Goal: Transaction & Acquisition: Purchase product/service

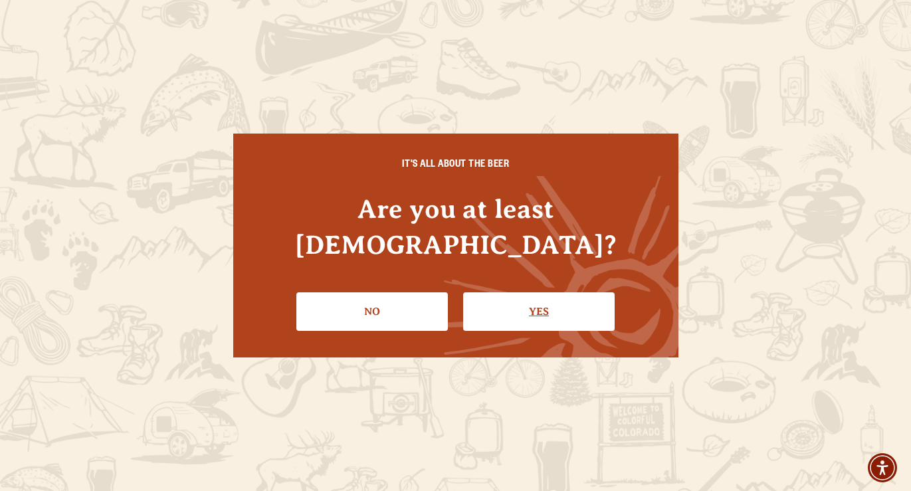
click at [548, 298] on link "Yes" at bounding box center [539, 311] width 152 height 39
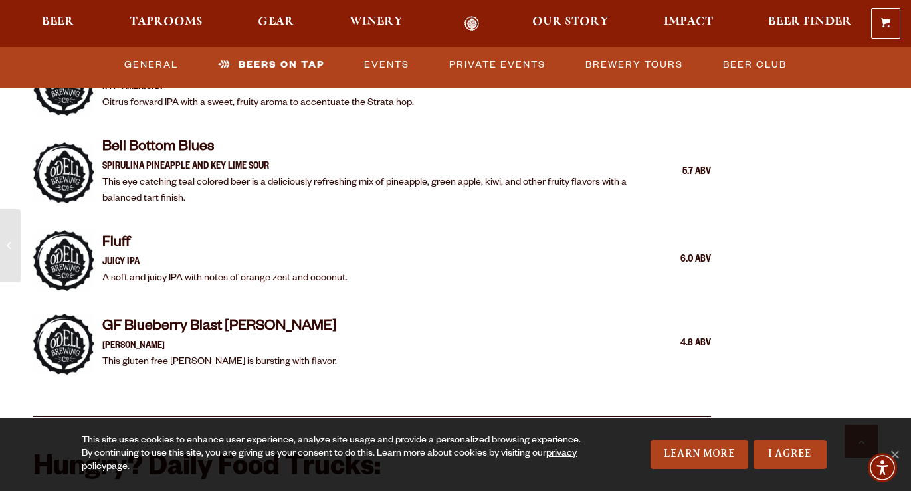
scroll to position [2737, 0]
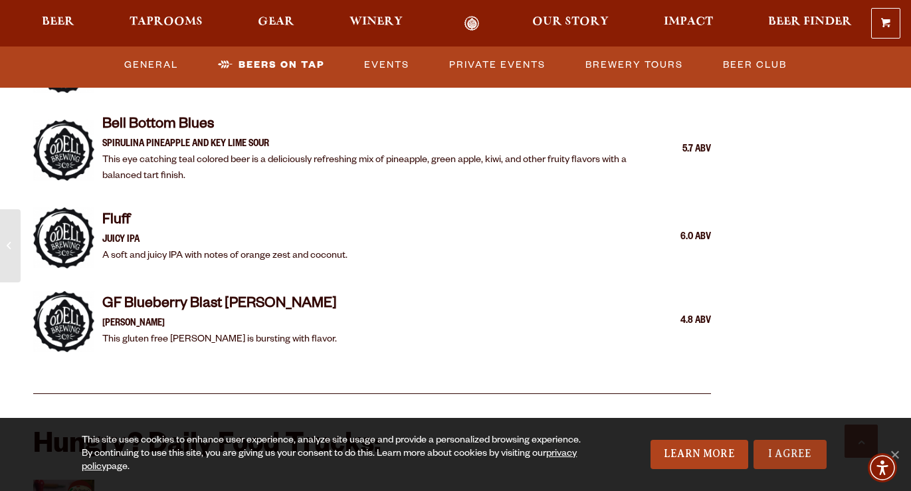
click at [783, 451] on link "I Agree" at bounding box center [790, 454] width 73 height 29
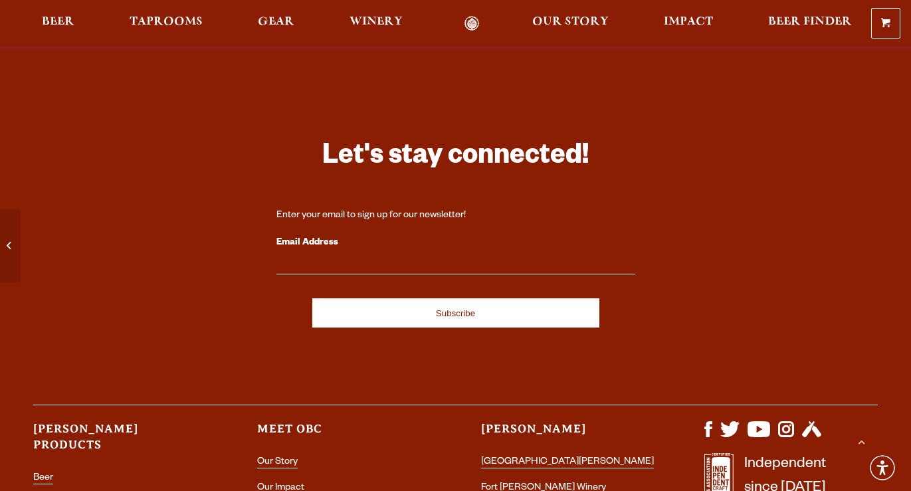
scroll to position [5703, 0]
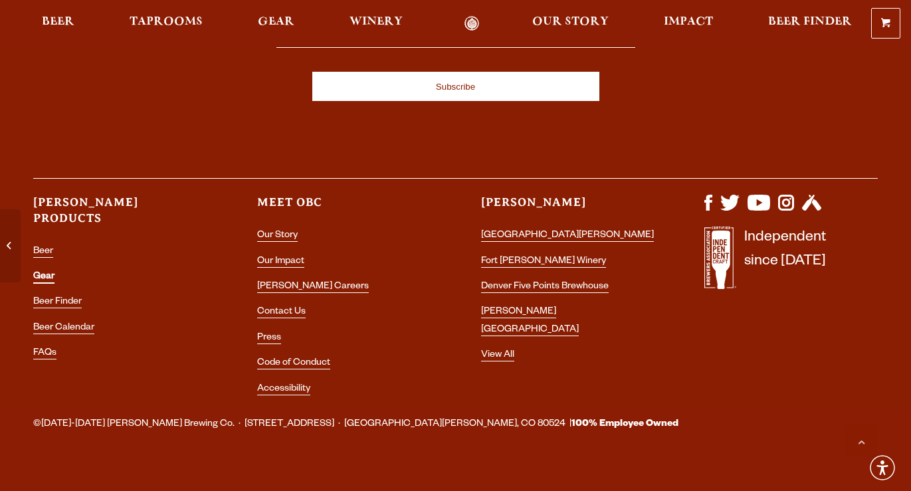
click at [44, 272] on link "Gear" at bounding box center [43, 278] width 21 height 12
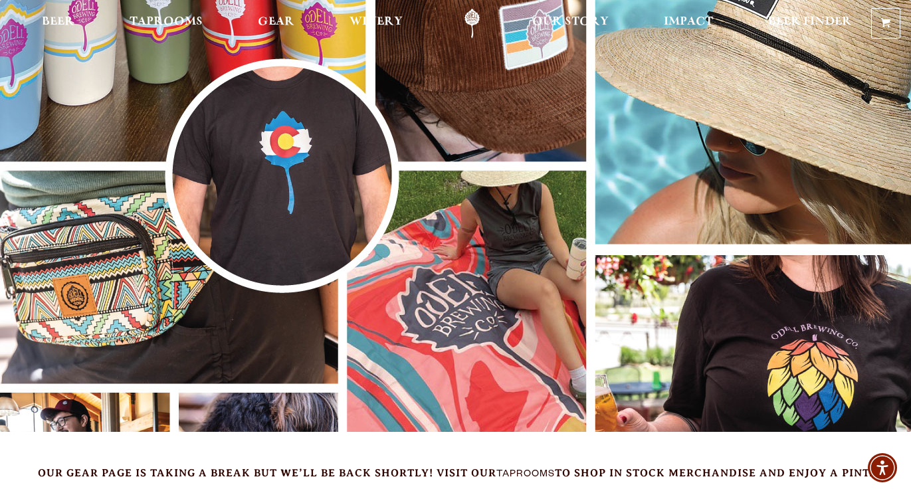
click at [462, 98] on img at bounding box center [455, 216] width 911 height 432
click at [280, 22] on span "Gear" at bounding box center [276, 22] width 37 height 11
